Goal: Obtain resource: Obtain resource

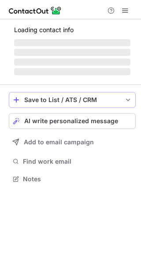
scroll to position [178, 141]
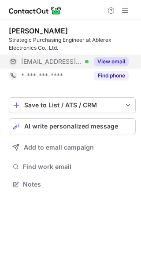
click at [99, 62] on button "View email" at bounding box center [111, 61] width 35 height 9
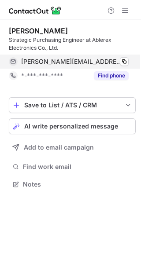
click at [128, 62] on div "lillian.chen@ablerex.com.tw Verified Copy" at bounding box center [69, 62] width 120 height 14
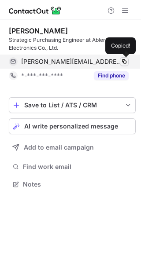
click at [127, 61] on span at bounding box center [124, 61] width 7 height 7
